Goal: Task Accomplishment & Management: Manage account settings

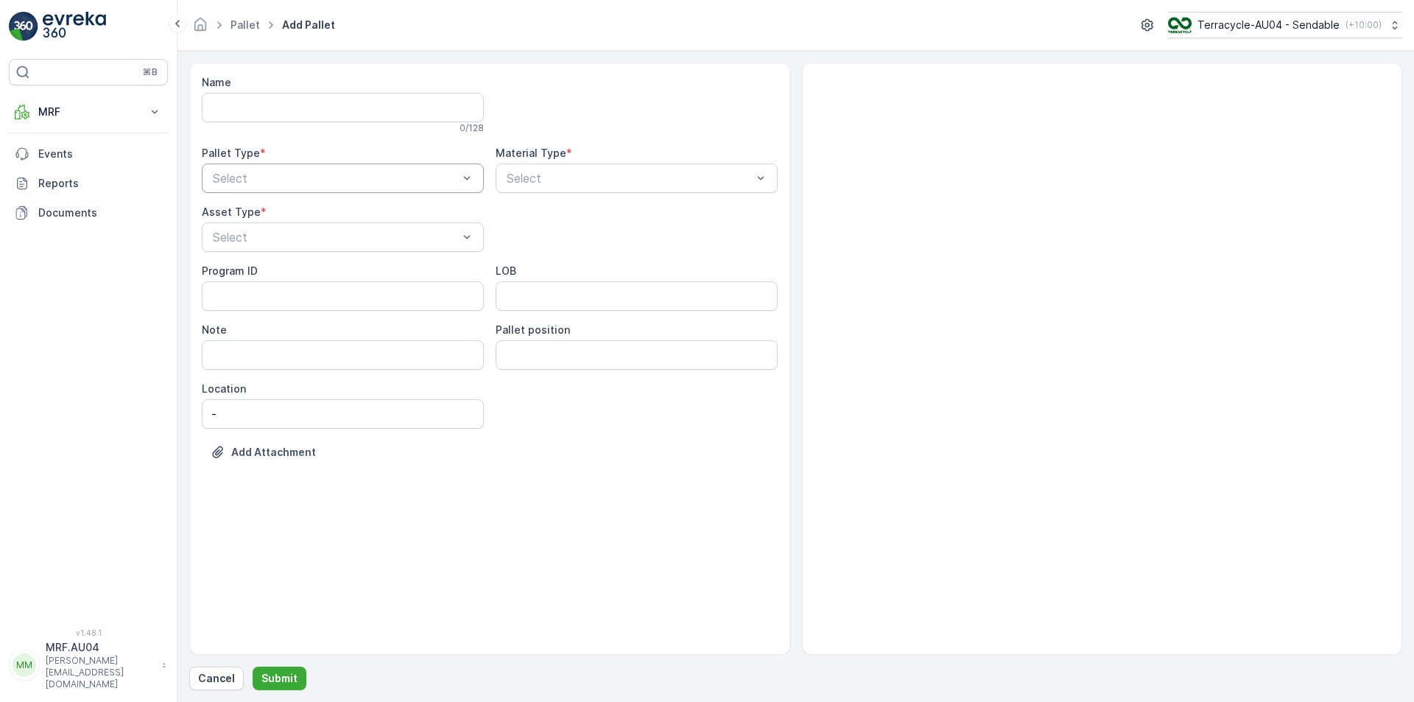
click at [276, 191] on div "Select" at bounding box center [343, 177] width 282 height 29
click at [270, 246] on div "Outgoing" at bounding box center [343, 239] width 282 height 25
click at [541, 166] on div "Select" at bounding box center [637, 177] width 282 height 29
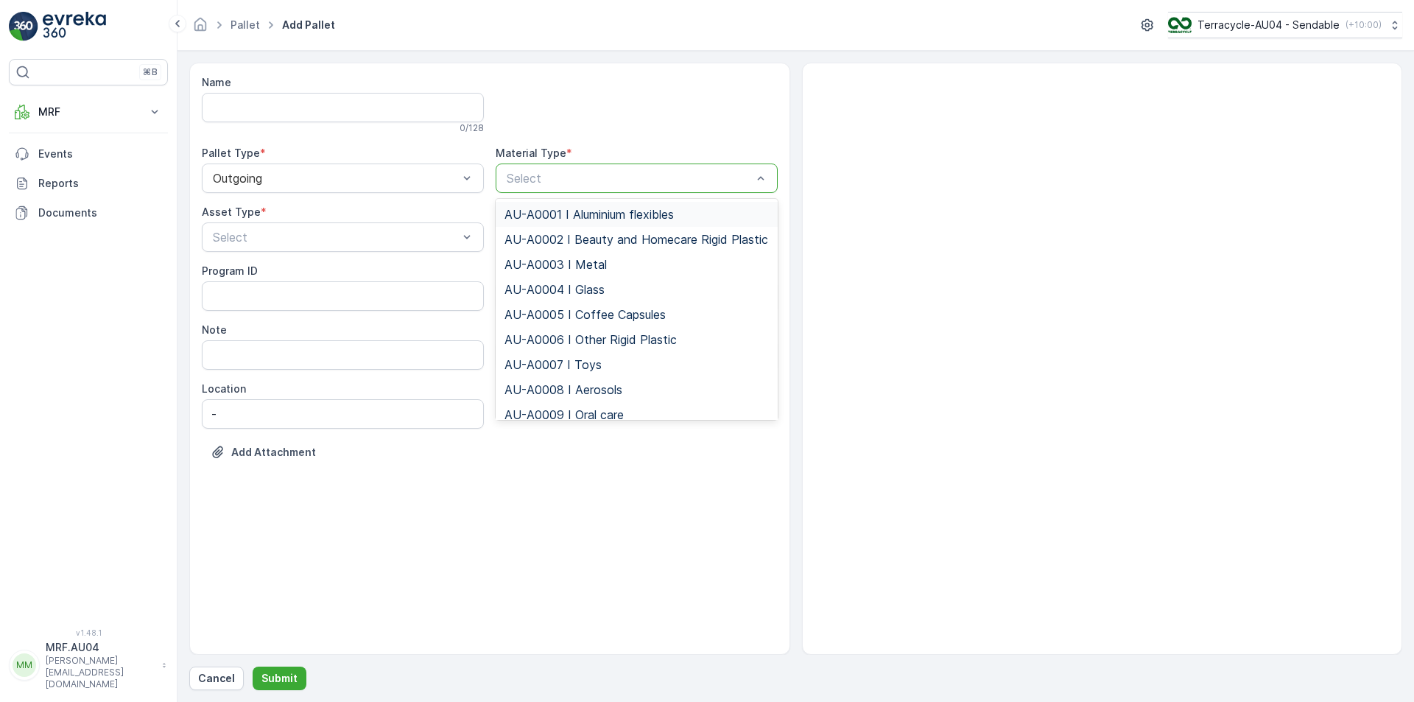
type input "m"
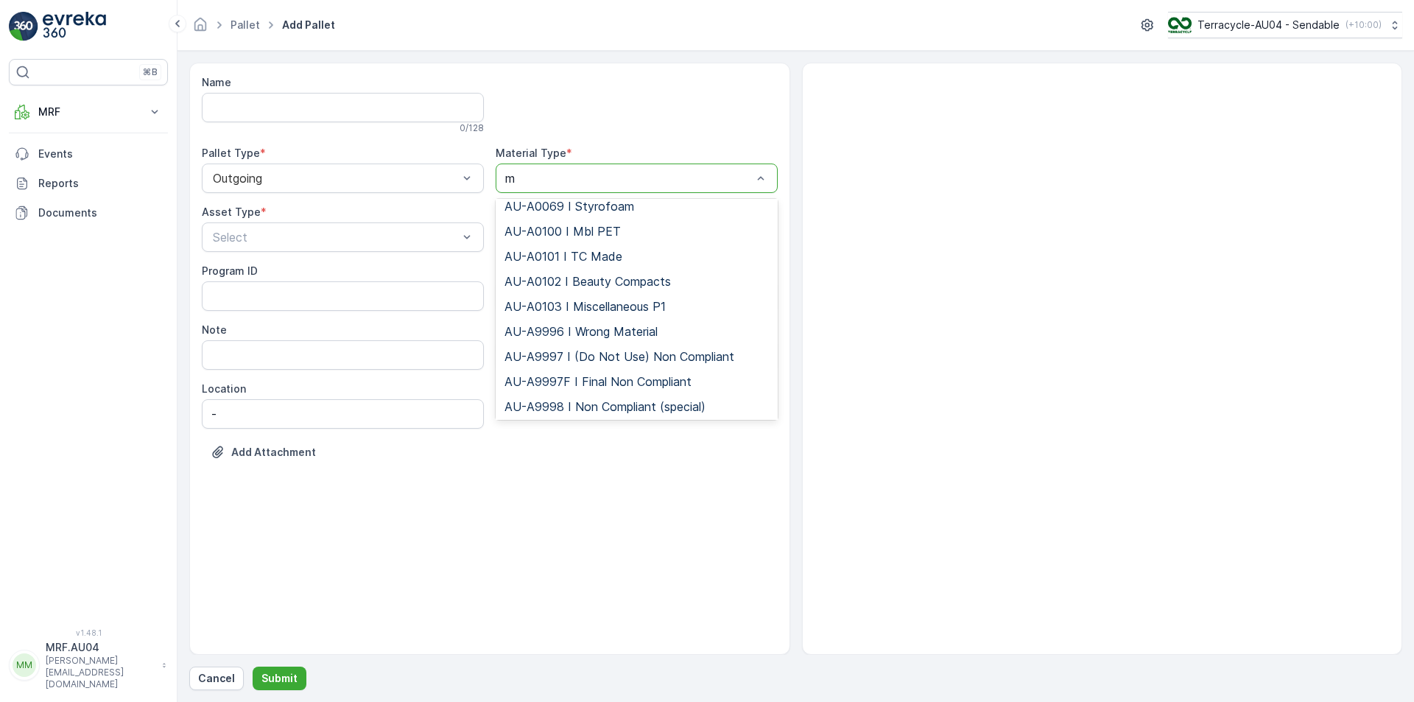
scroll to position [442, 0]
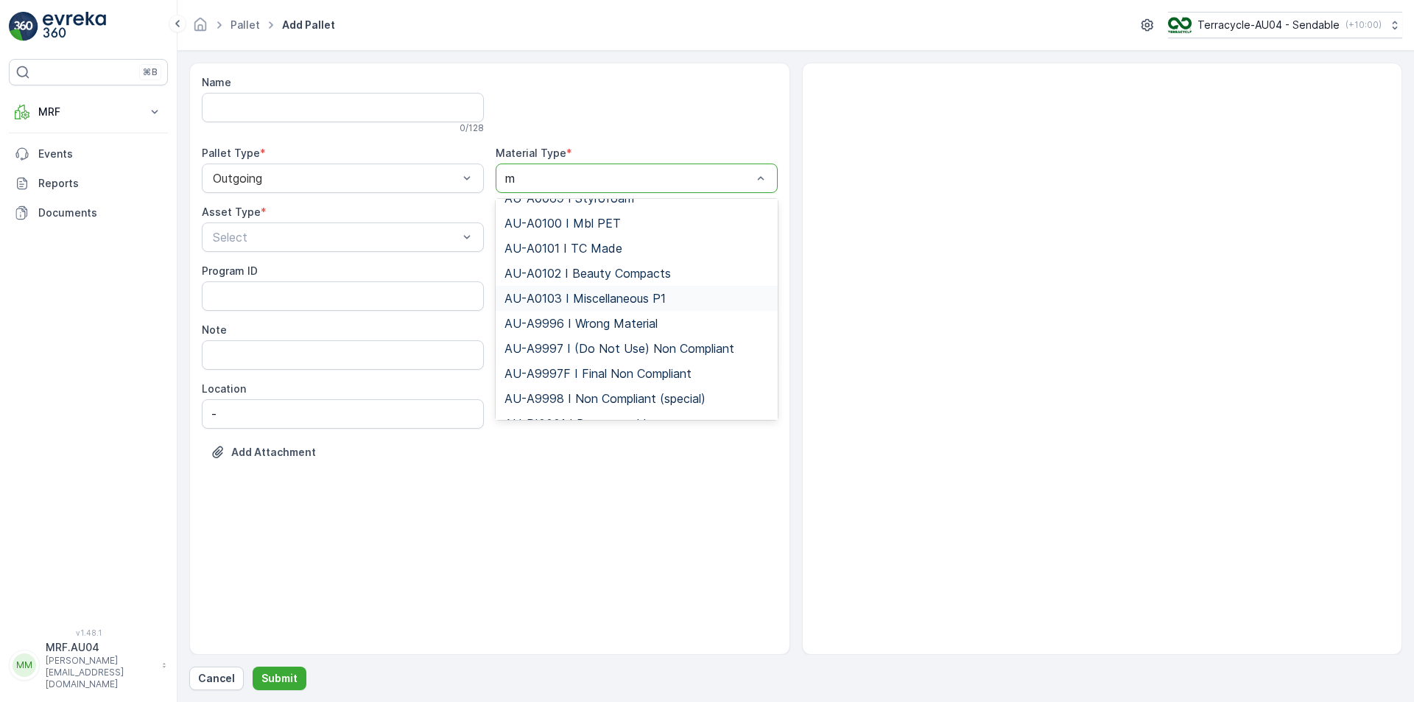
click at [656, 305] on span "AU-A0103 I Miscellaneous P1" at bounding box center [584, 298] width 161 height 13
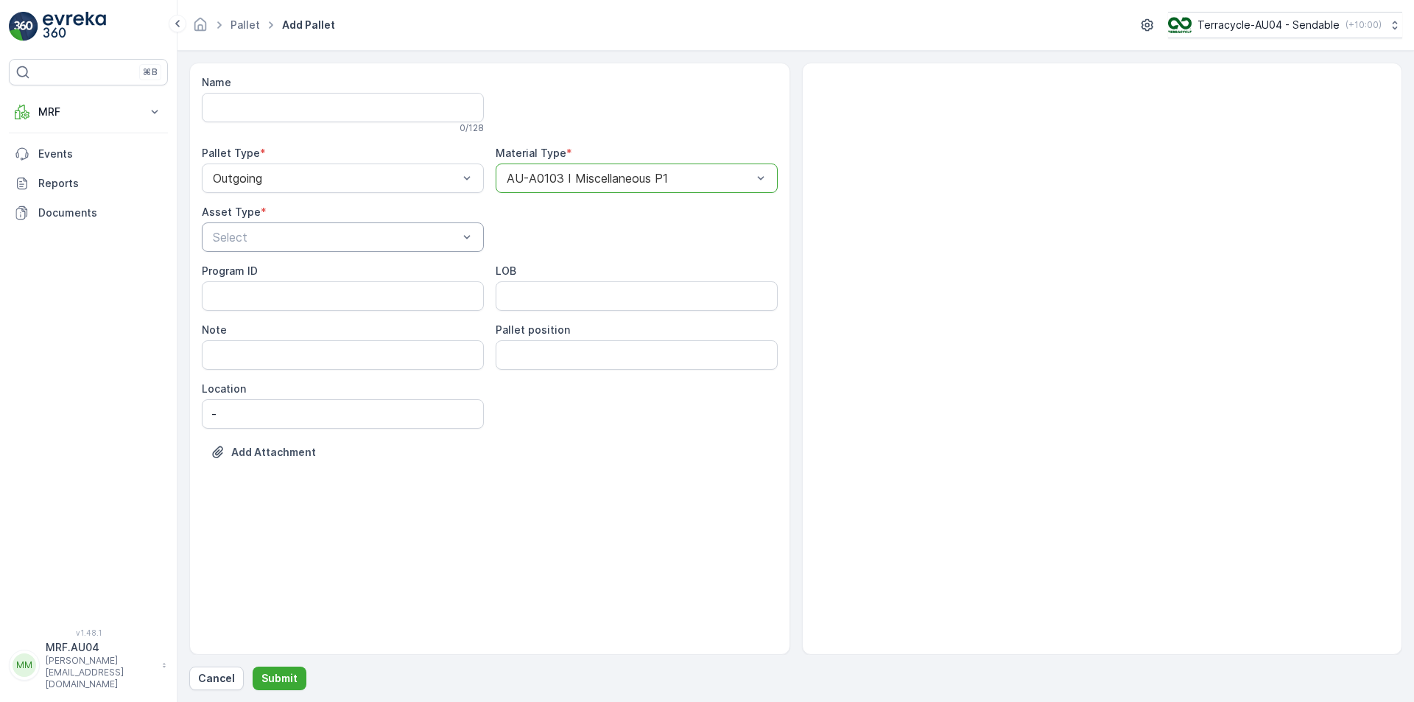
click at [320, 238] on div at bounding box center [335, 237] width 248 height 13
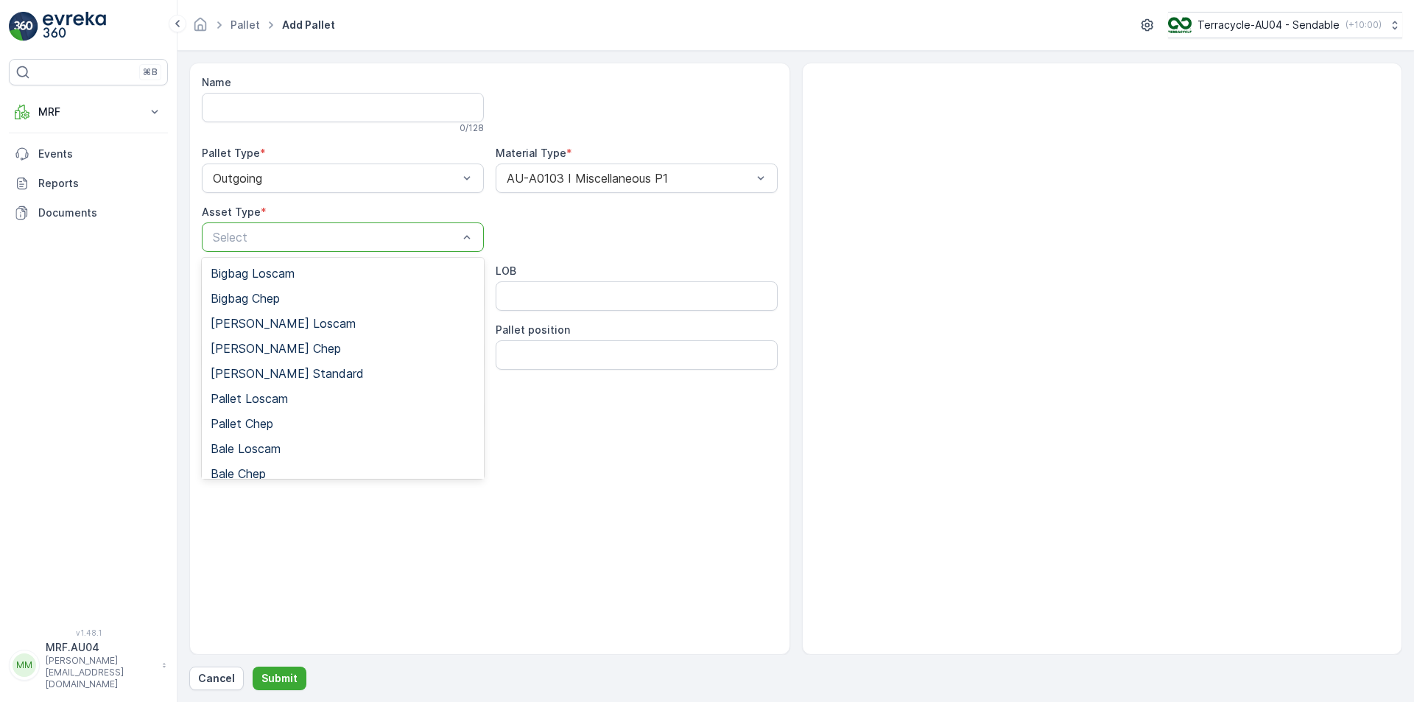
scroll to position [136, 0]
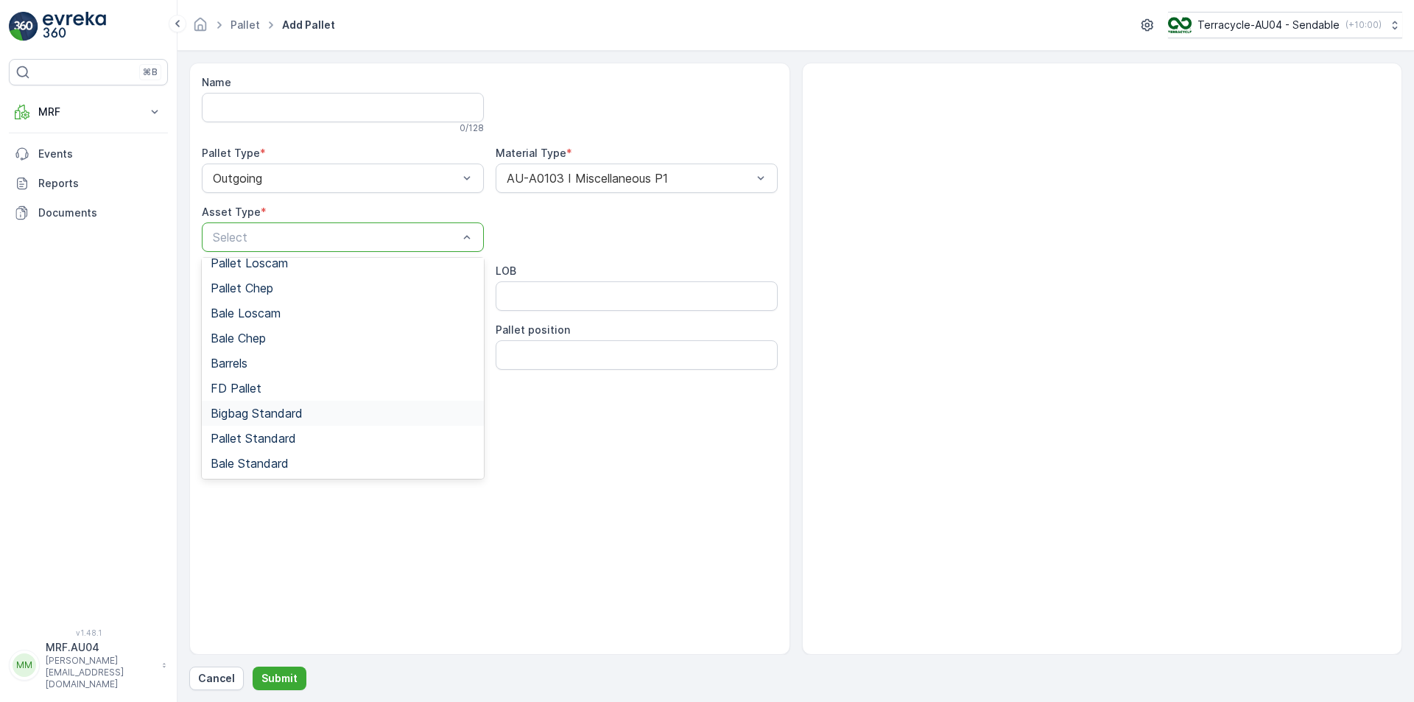
drag, startPoint x: 253, startPoint y: 422, endPoint x: 266, endPoint y: 413, distance: 15.9
click at [253, 421] on div "Bigbag Standard" at bounding box center [343, 413] width 282 height 25
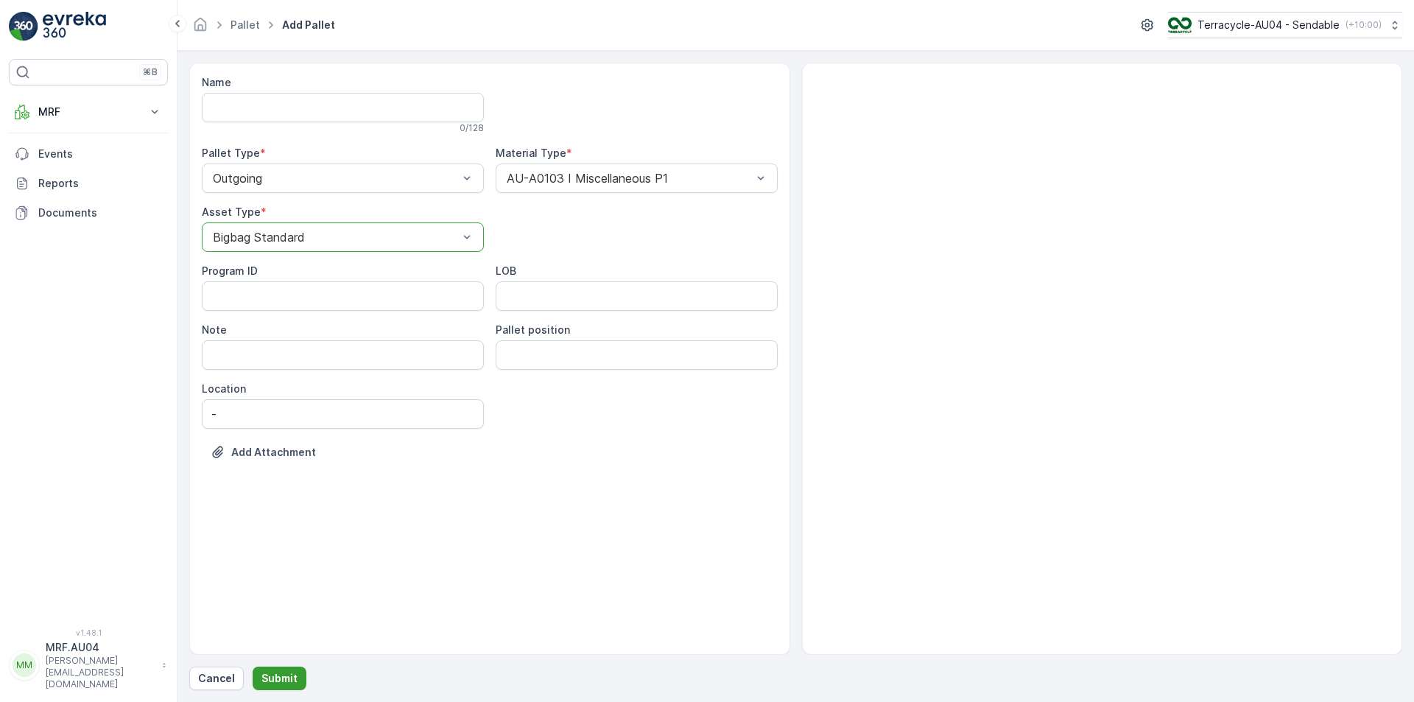
click at [281, 678] on p "Submit" at bounding box center [279, 678] width 36 height 15
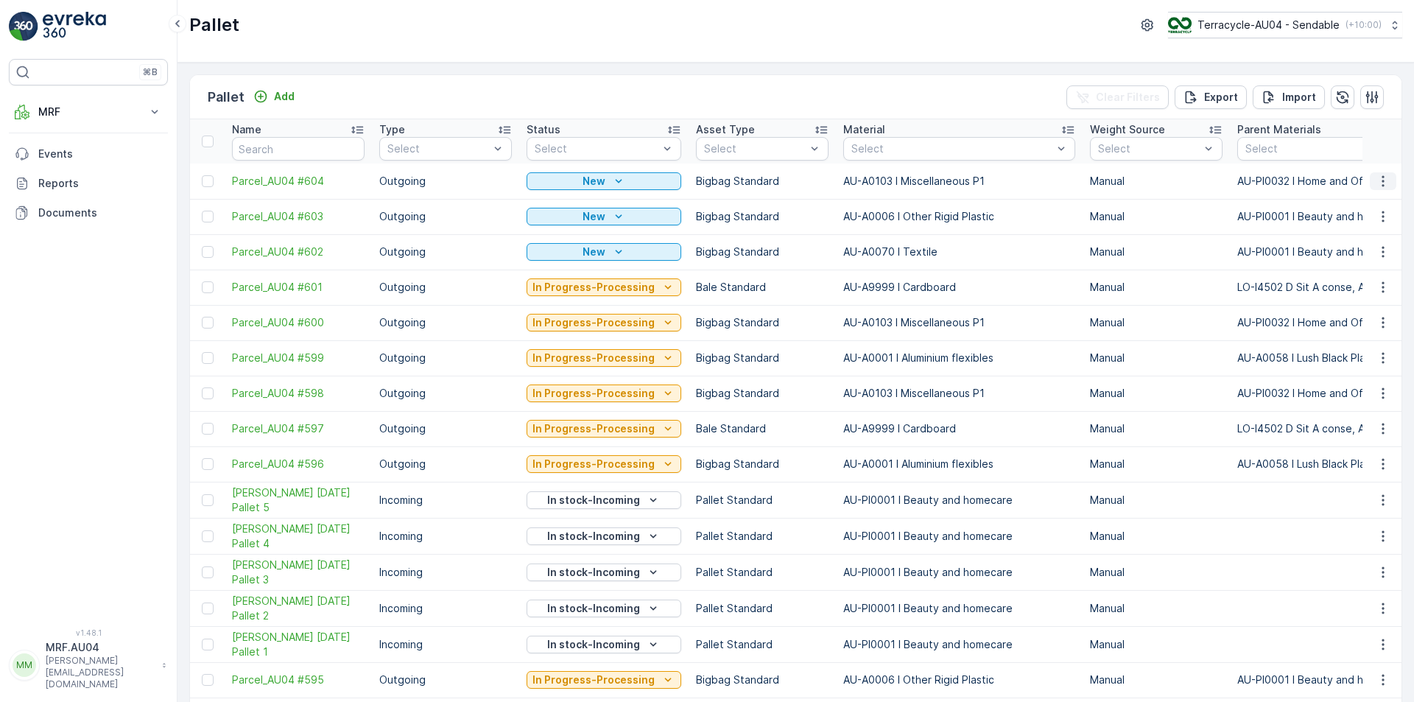
click at [1388, 182] on button "button" at bounding box center [1383, 181] width 27 height 18
click at [1330, 221] on span "Edit Pallet" at bounding box center [1348, 224] width 50 height 15
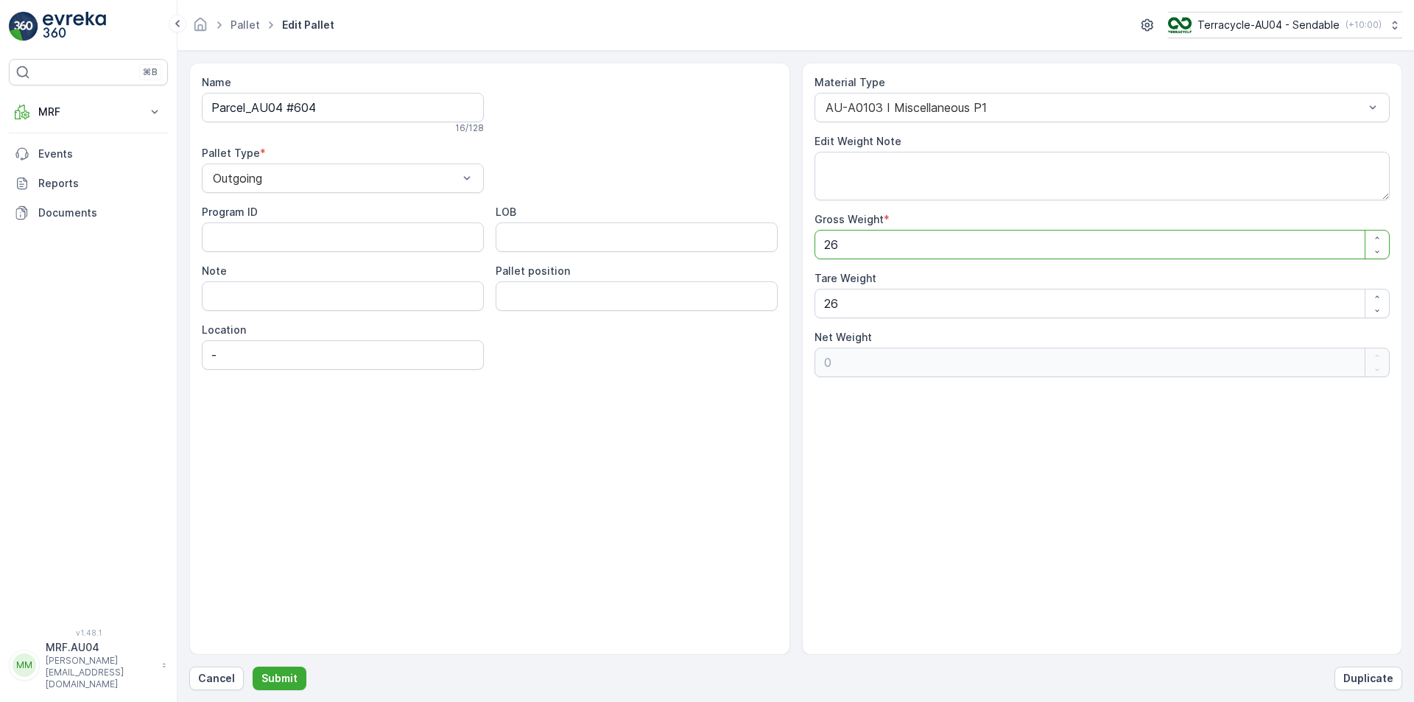
click at [714, 255] on div "Name Parcel_AU04 #604 16 / 128 Pallet Type * Outgoing Program ID LOB Note Palle…" at bounding box center [795, 359] width 1213 height 592
type Weight "1"
type Weight "-25"
type Weight "16"
type Weight "-10"
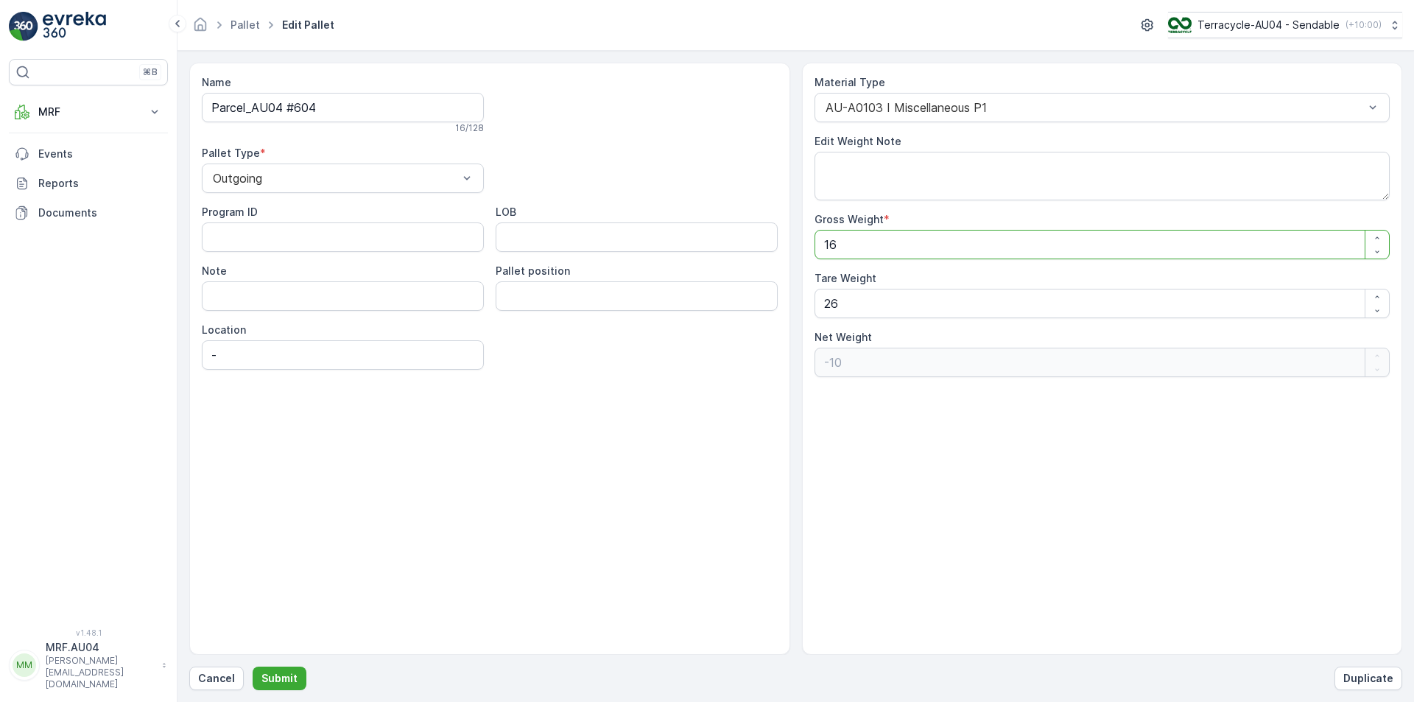
type Weight "16.5"
type Weight "-9.5"
type Weight "16.5"
drag, startPoint x: 871, startPoint y: 306, endPoint x: 735, endPoint y: 303, distance: 135.5
click at [736, 303] on div "Name Parcel_AU04 #604 16 / 128 Pallet Type * Outgoing Program ID LOB Note Palle…" at bounding box center [795, 359] width 1213 height 592
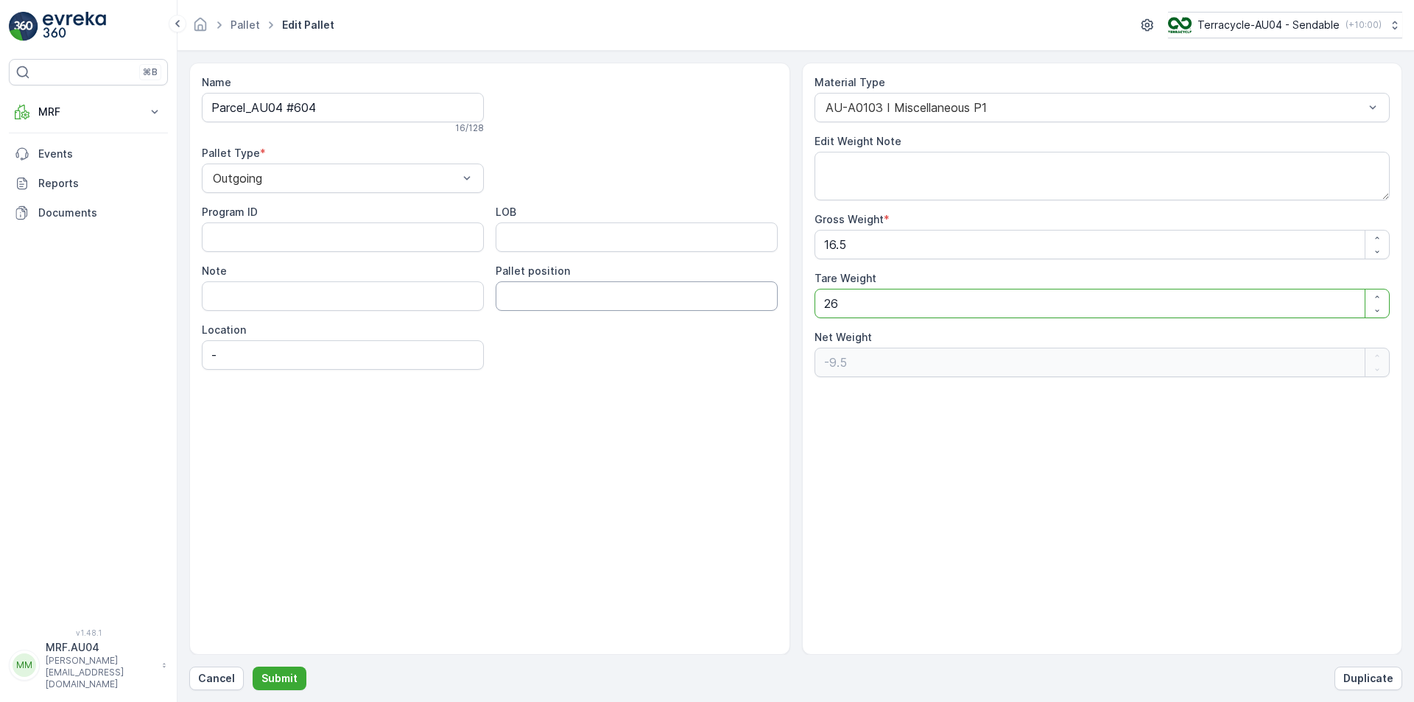
type Weight "1"
type Weight "15.5"
type Weight "16"
type Weight "0.5"
type Weight "16.5"
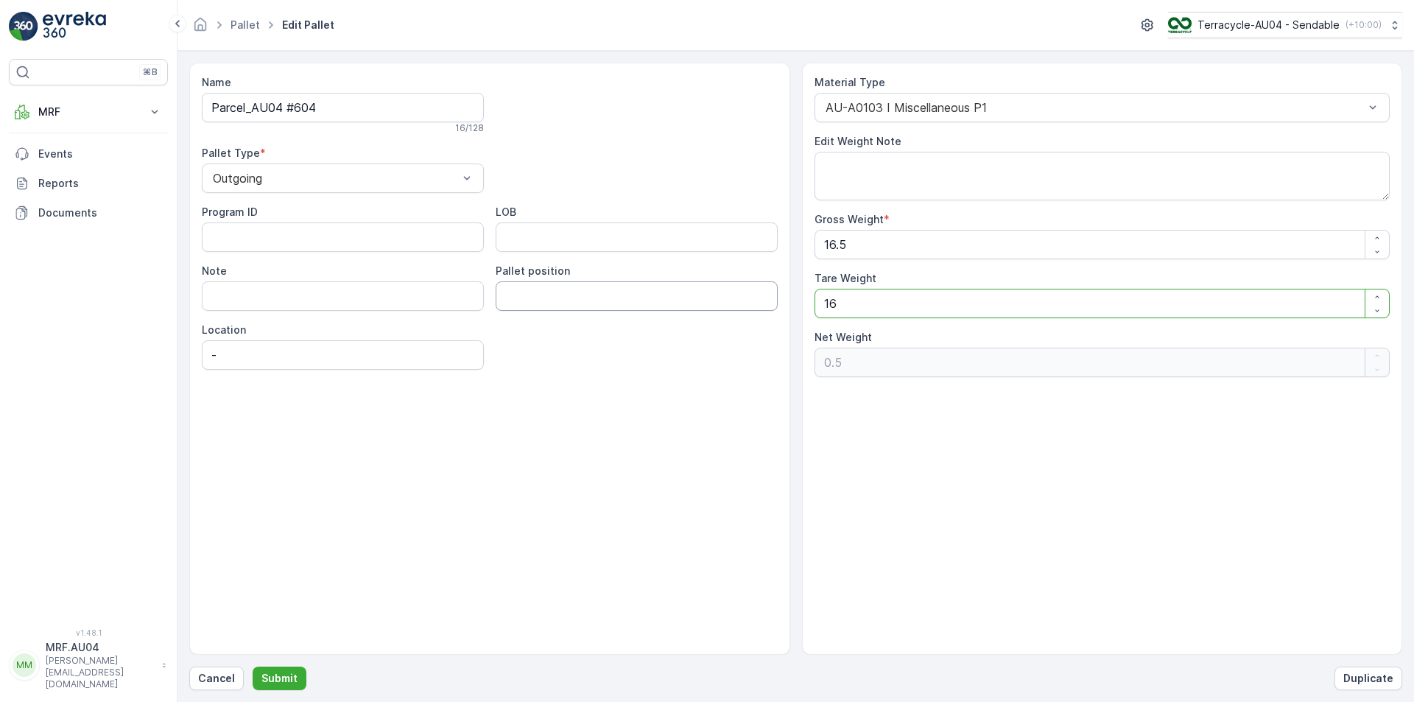
type Weight "0"
type Weight "16.5"
click at [287, 672] on p "Submit" at bounding box center [279, 678] width 36 height 15
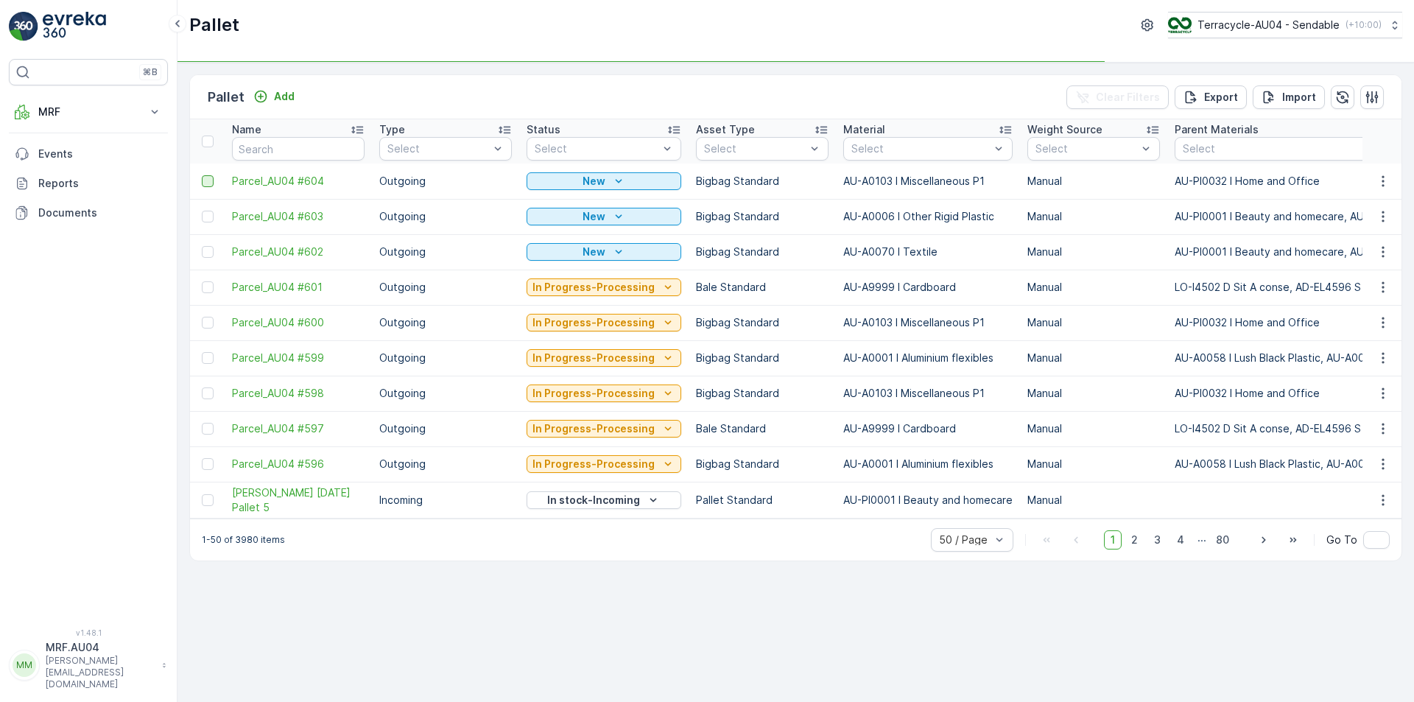
click at [212, 183] on div at bounding box center [208, 181] width 12 height 12
click at [202, 175] on input "checkbox" at bounding box center [202, 175] width 0 height 0
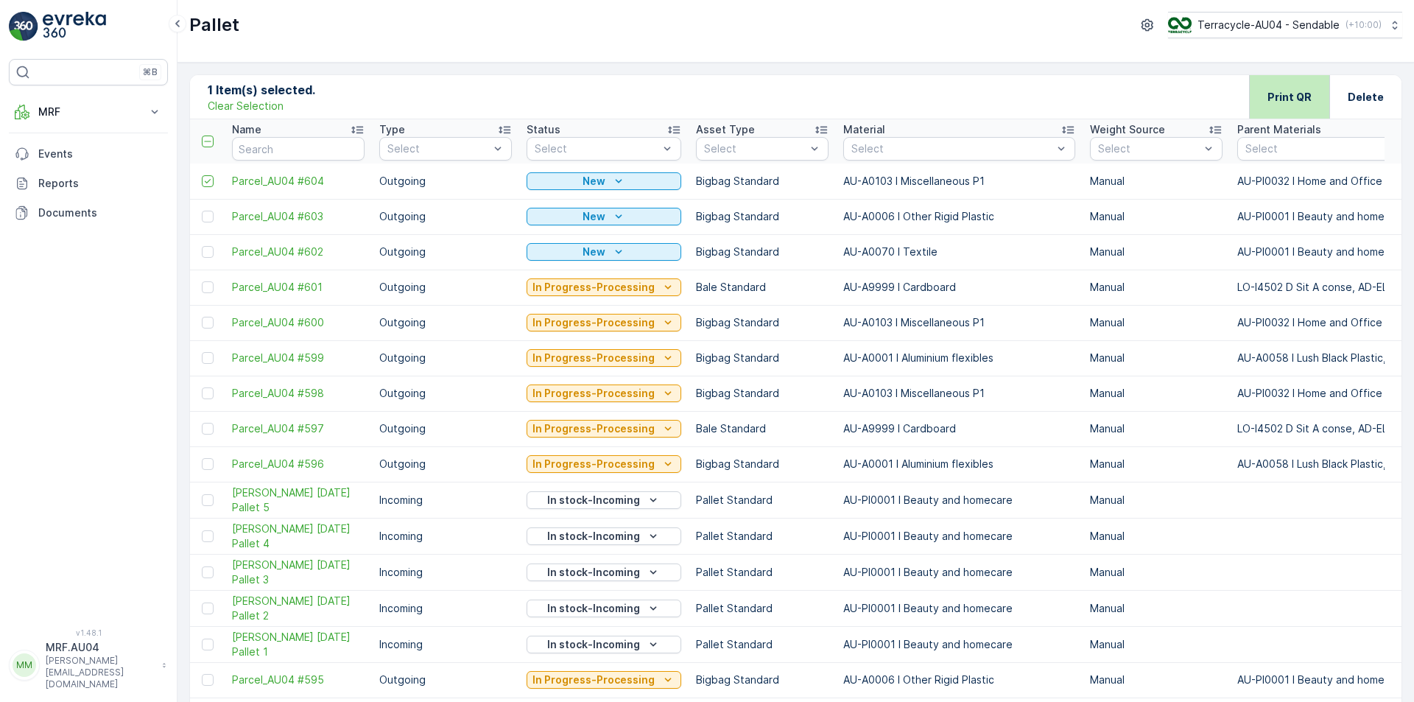
click at [1267, 98] on div "Print QR" at bounding box center [1289, 96] width 80 height 43
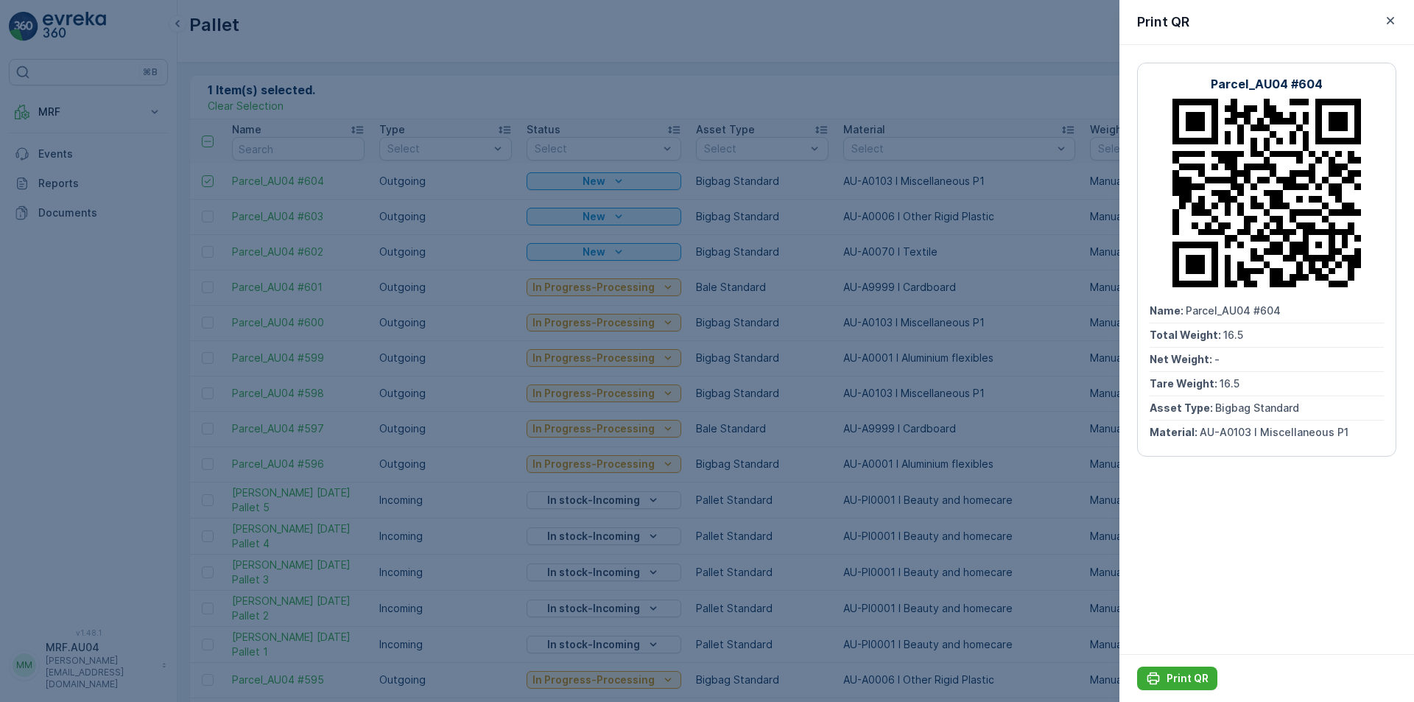
click at [1094, 642] on div at bounding box center [707, 351] width 1414 height 702
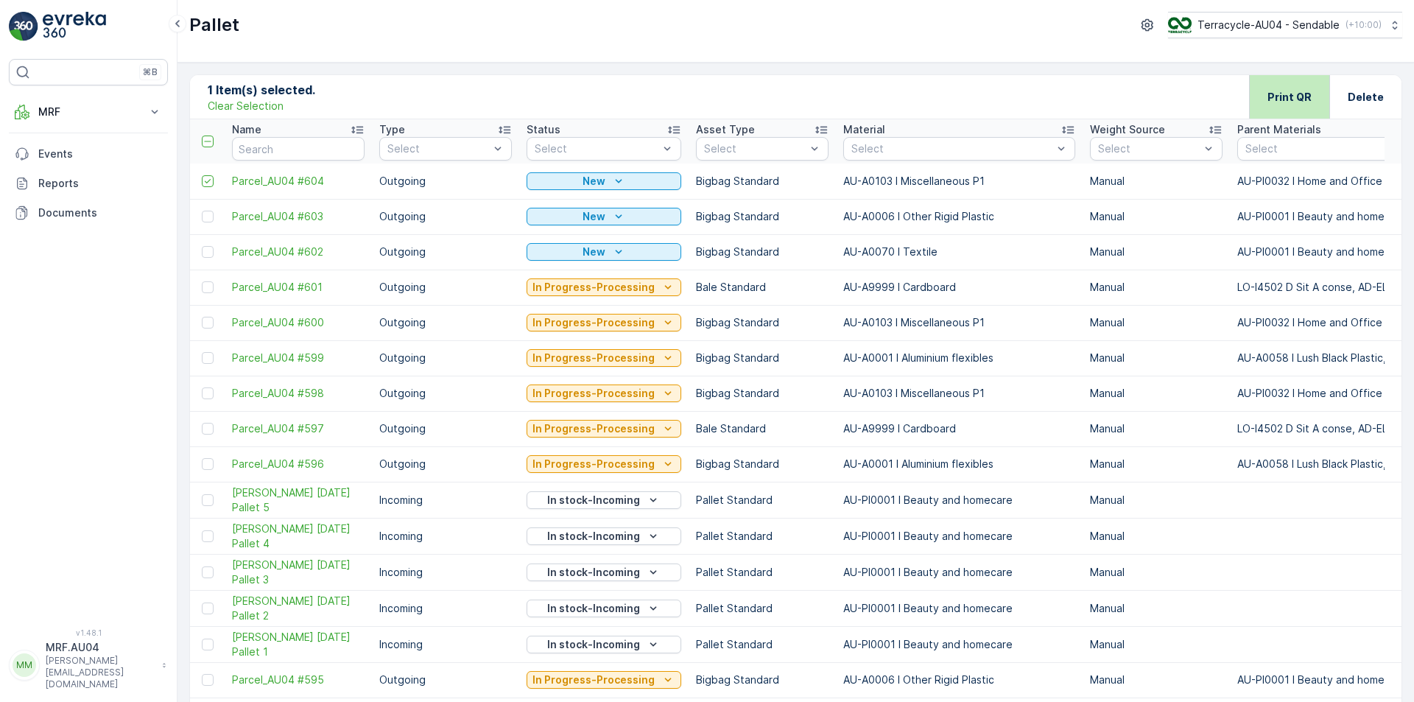
click at [1295, 102] on p "Print QR" at bounding box center [1289, 97] width 44 height 15
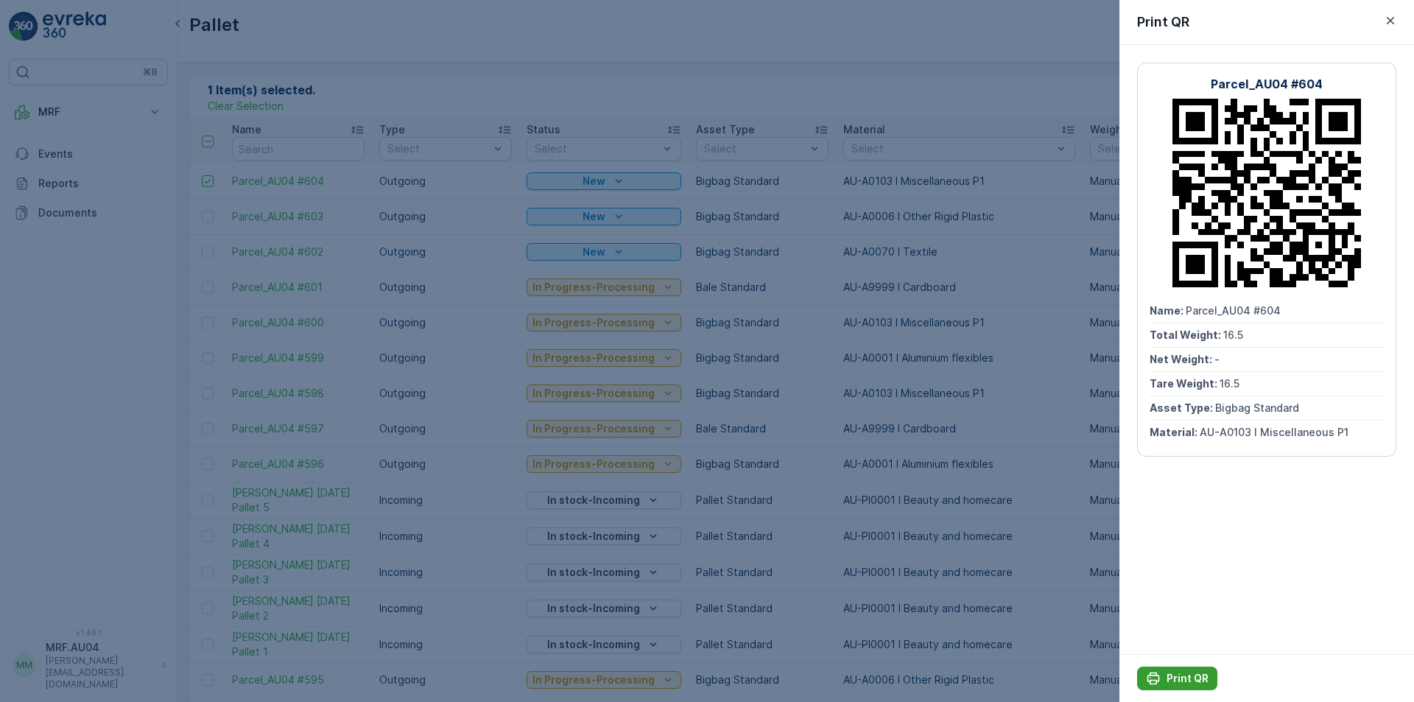
click at [1194, 687] on button "Print QR" at bounding box center [1177, 679] width 80 height 24
